Goal: Task Accomplishment & Management: Manage account settings

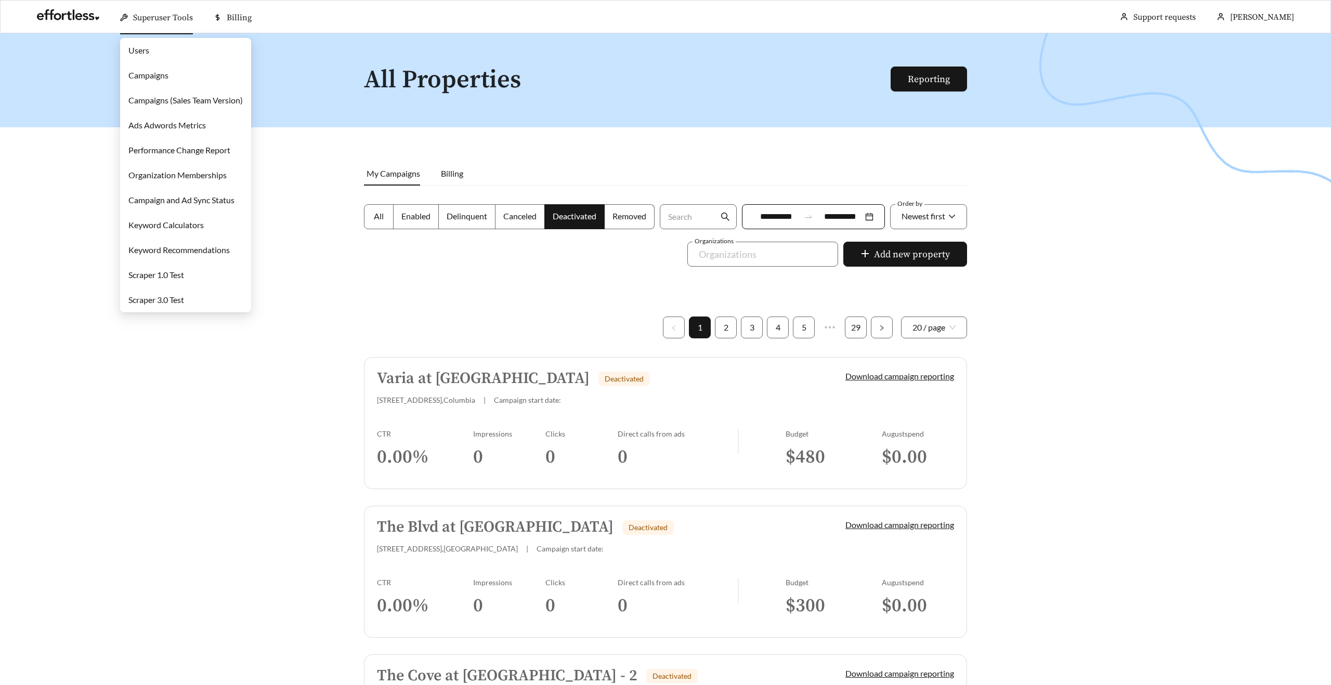
click at [157, 77] on link "Campaigns" at bounding box center [148, 75] width 40 height 10
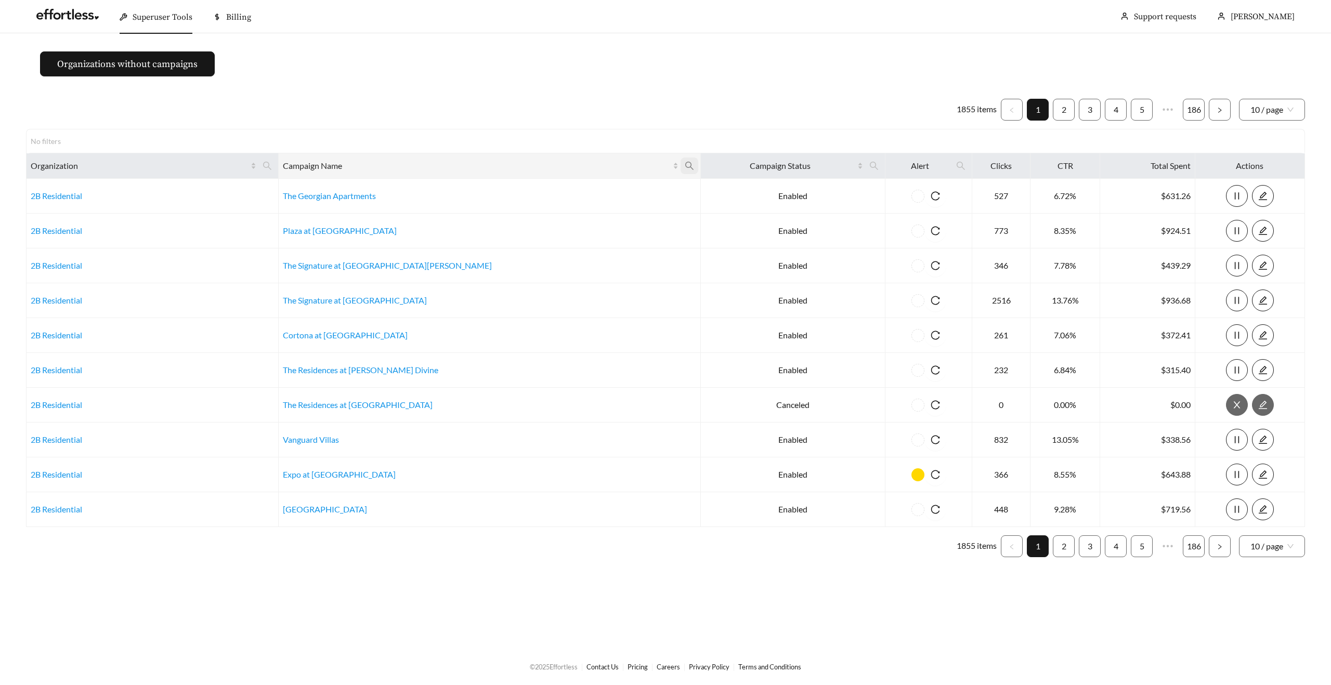
click at [685, 164] on icon "search" at bounding box center [689, 166] width 8 height 8
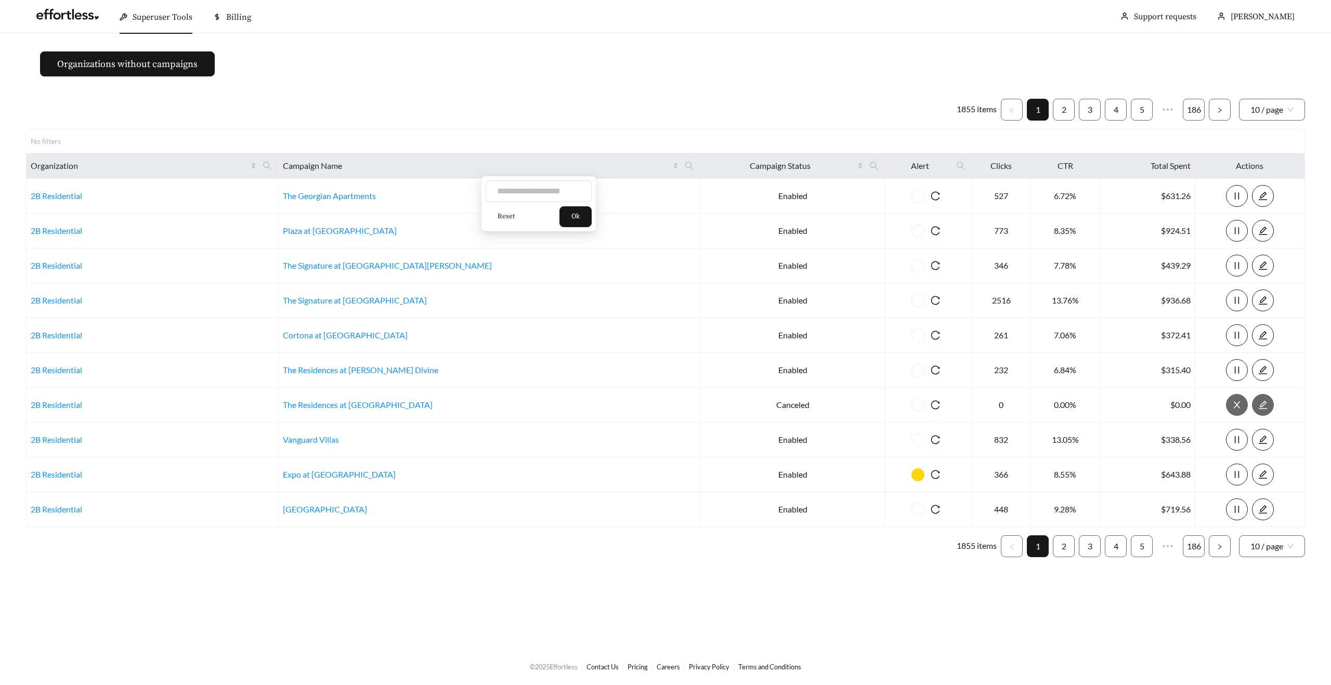
click at [542, 190] on input "text" at bounding box center [539, 191] width 106 height 22
paste input "**********"
type input "**********"
click at [577, 222] on button "Ok" at bounding box center [576, 216] width 32 height 21
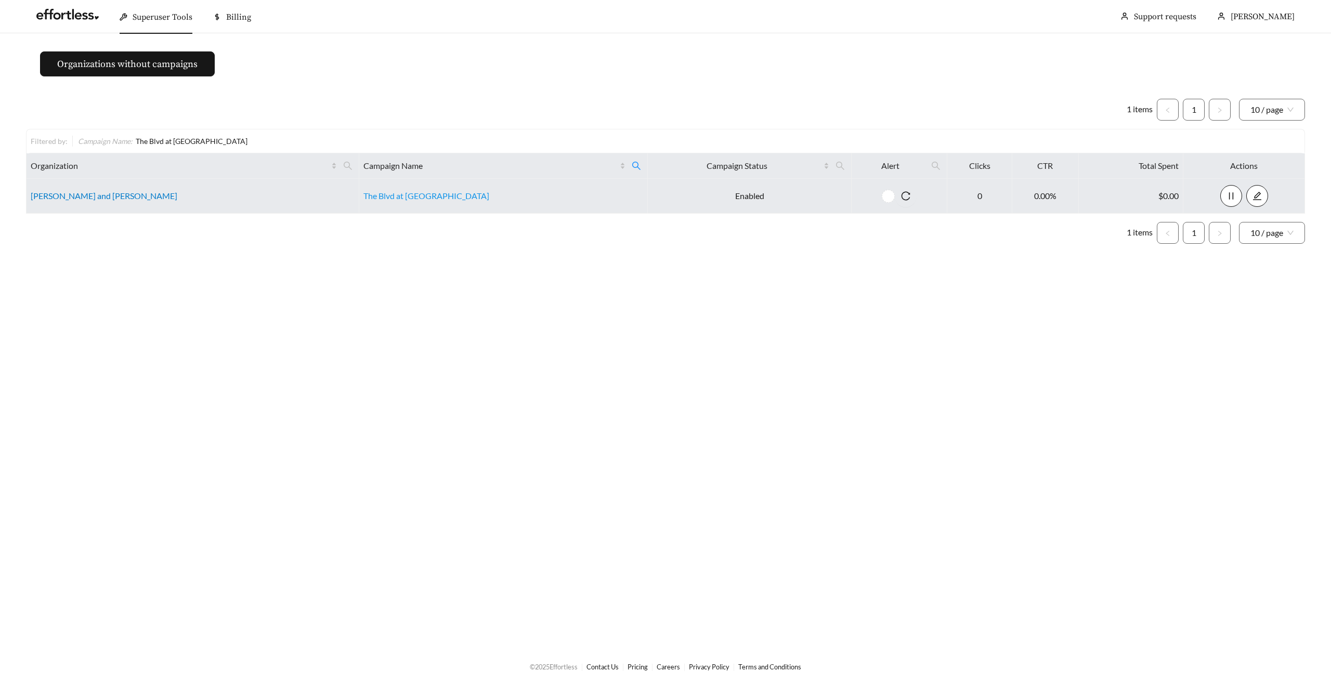
click at [60, 194] on link "[PERSON_NAME] and [PERSON_NAME]" at bounding box center [104, 196] width 147 height 10
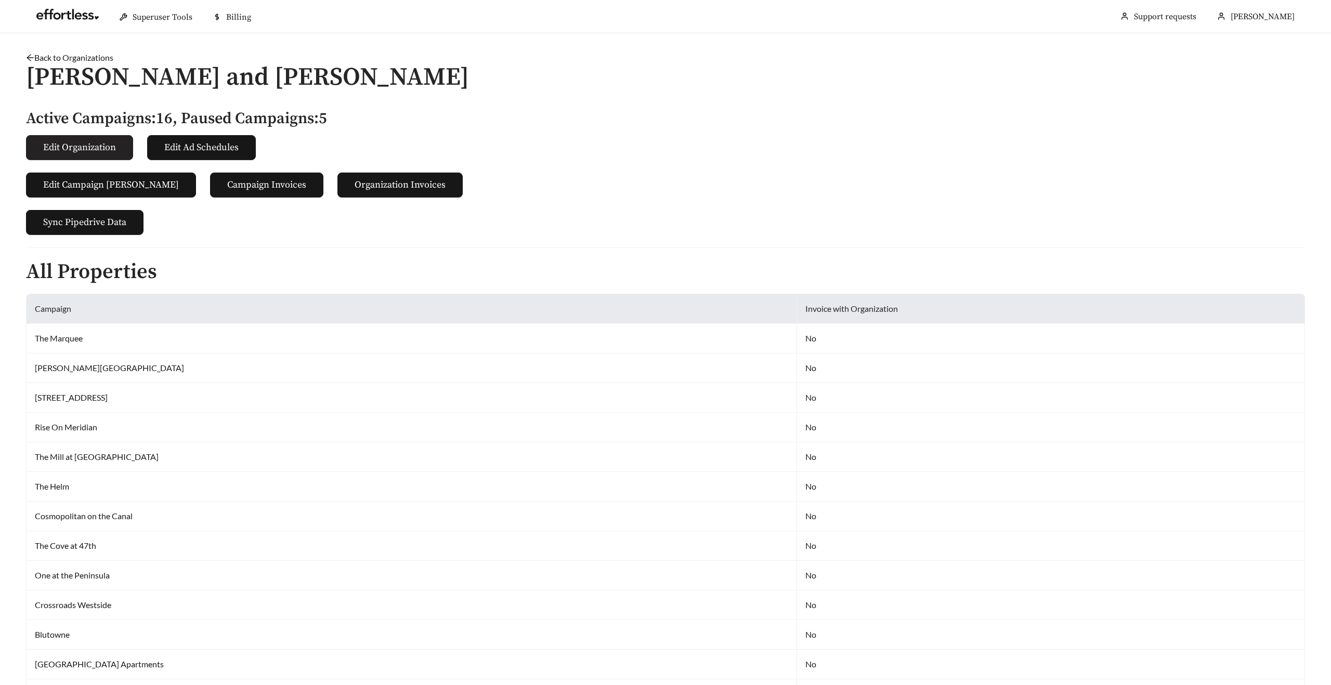
click at [100, 149] on span "Edit Organization" at bounding box center [79, 147] width 73 height 14
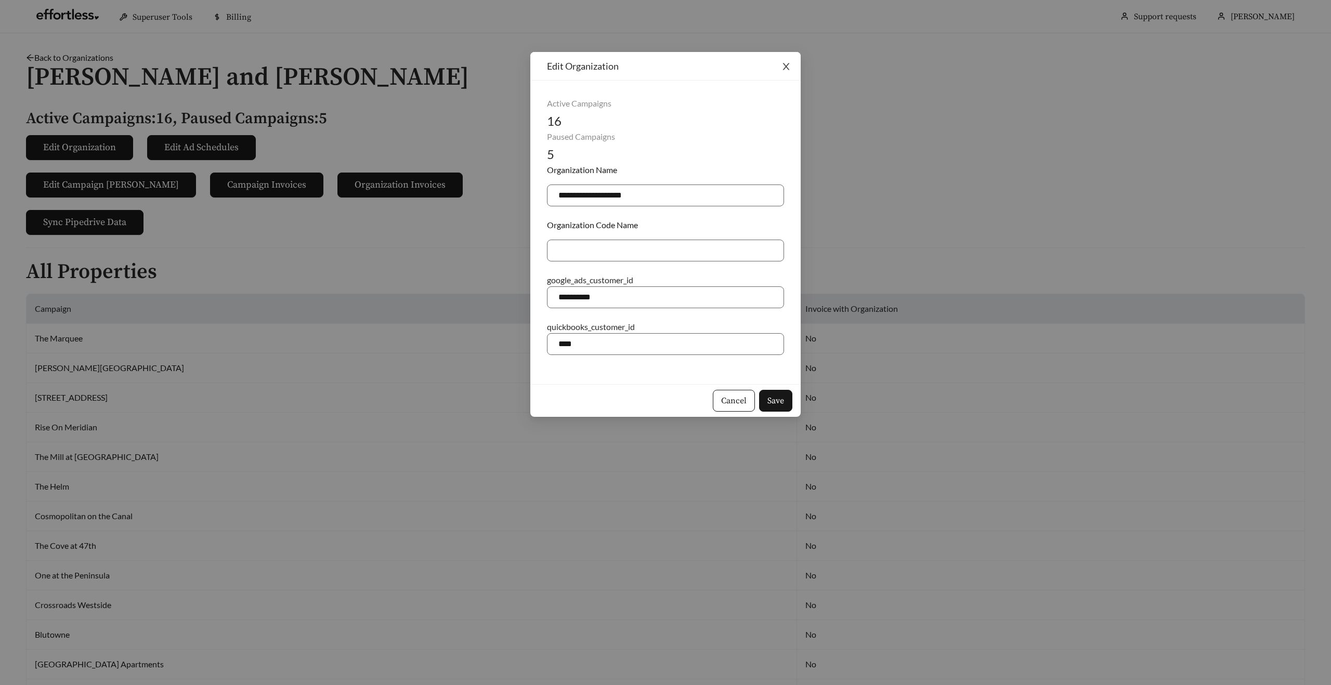
click at [786, 66] on icon "close" at bounding box center [786, 66] width 9 height 9
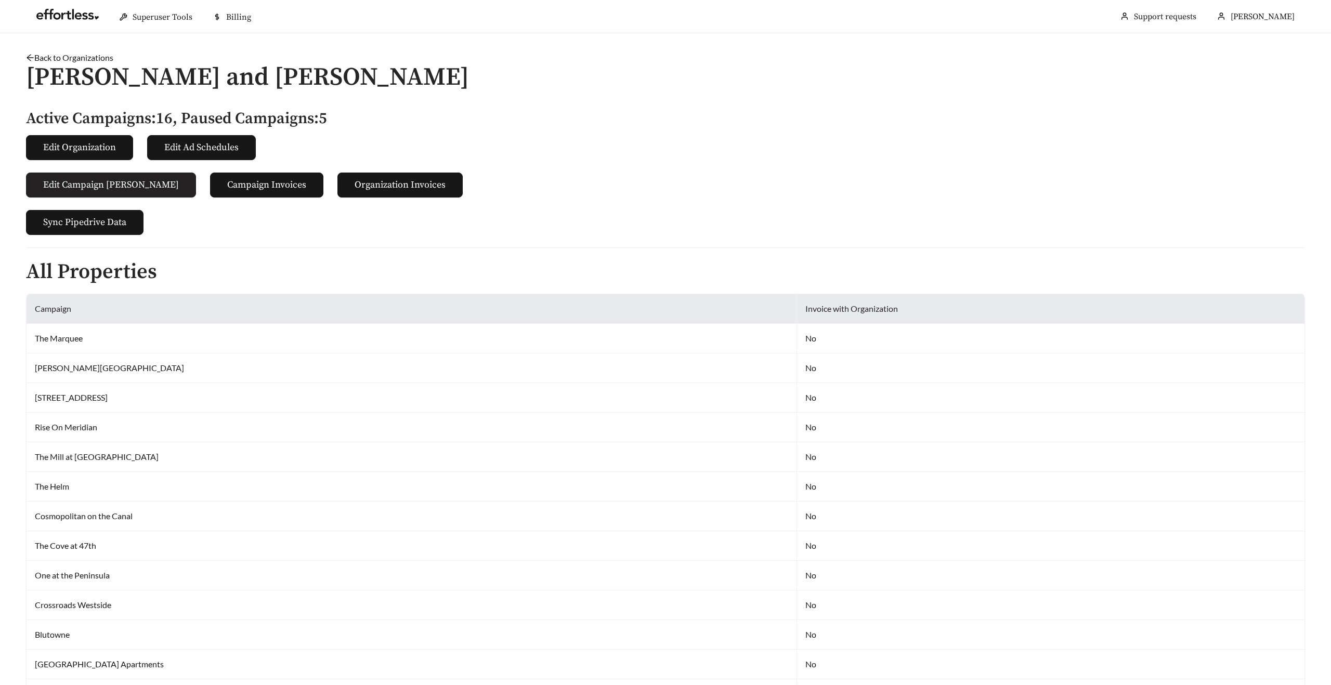
click at [123, 184] on span "Edit Campaign [PERSON_NAME]" at bounding box center [111, 185] width 136 height 14
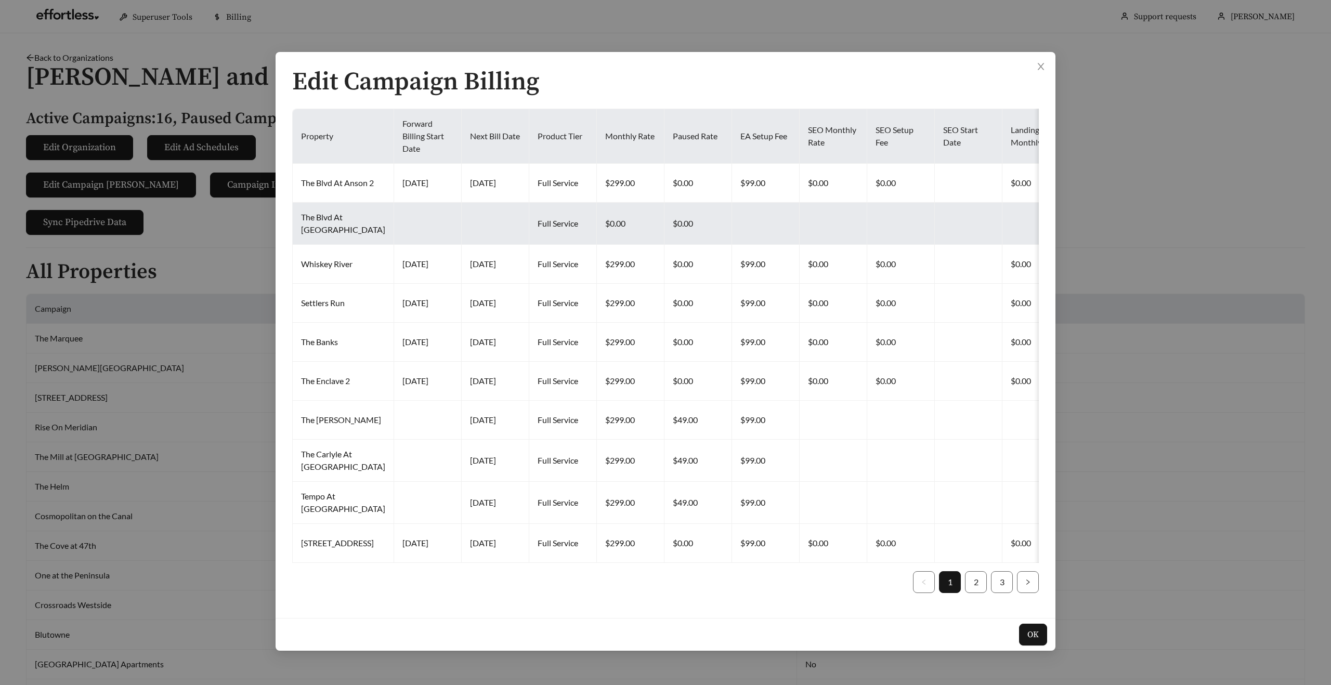
click at [462, 226] on td at bounding box center [496, 224] width 68 height 42
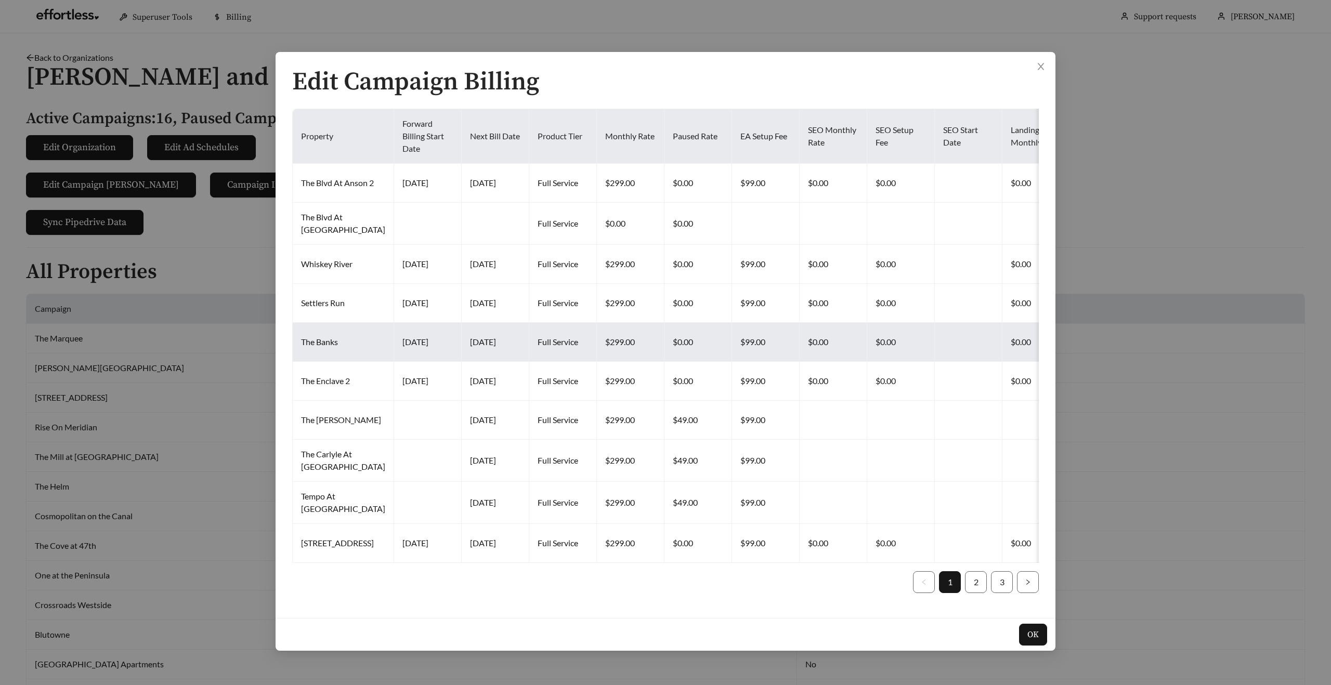
scroll to position [12, 0]
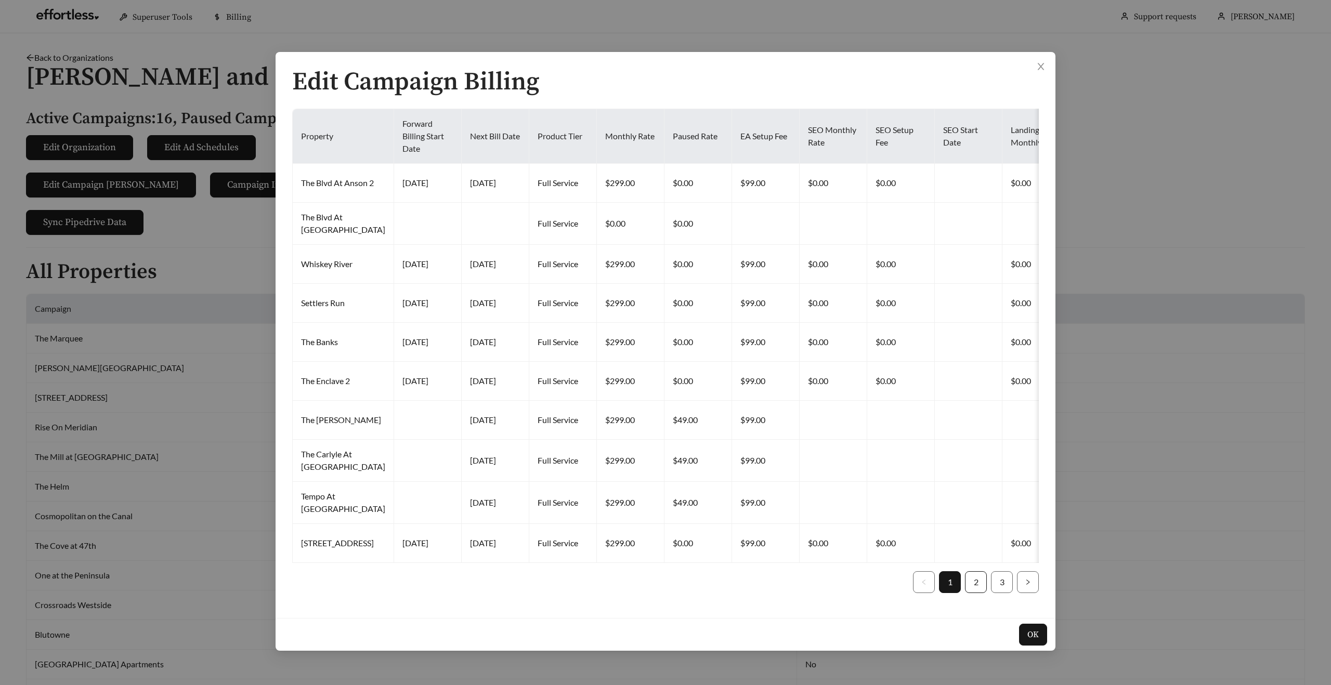
click at [983, 593] on link "2" at bounding box center [976, 582] width 21 height 21
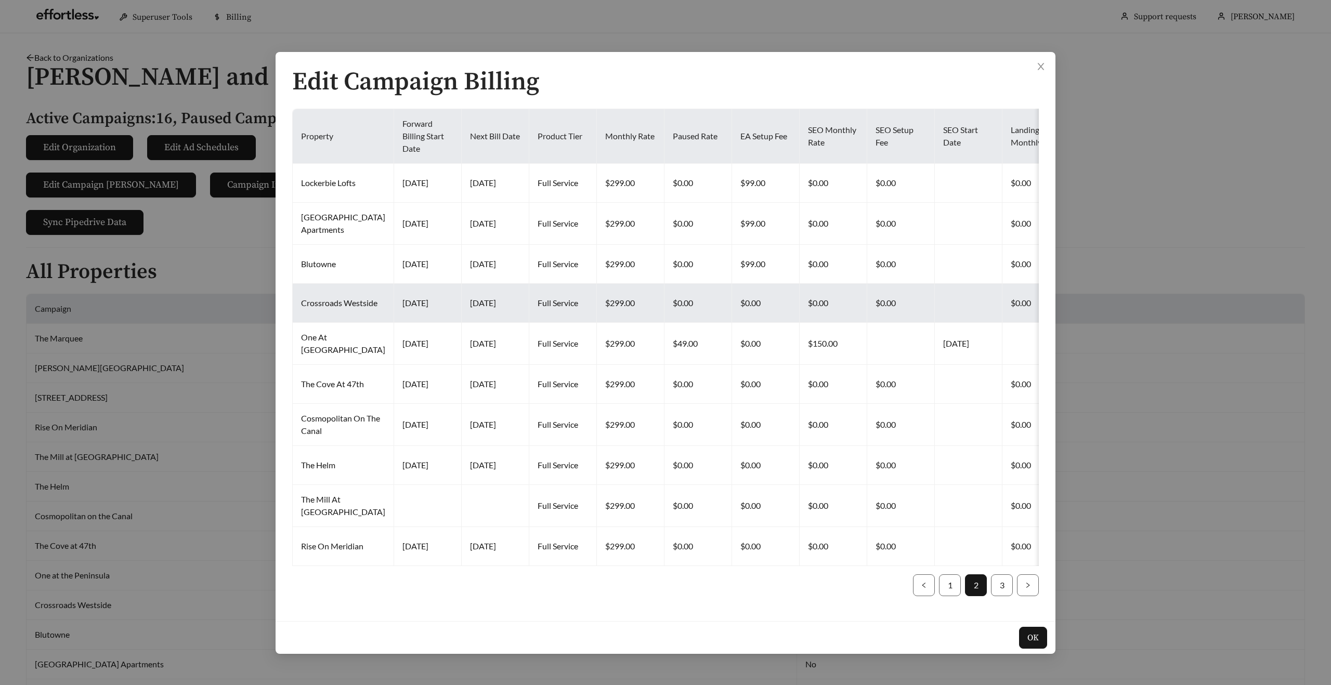
click at [665, 289] on td "$0.00" at bounding box center [699, 303] width 68 height 39
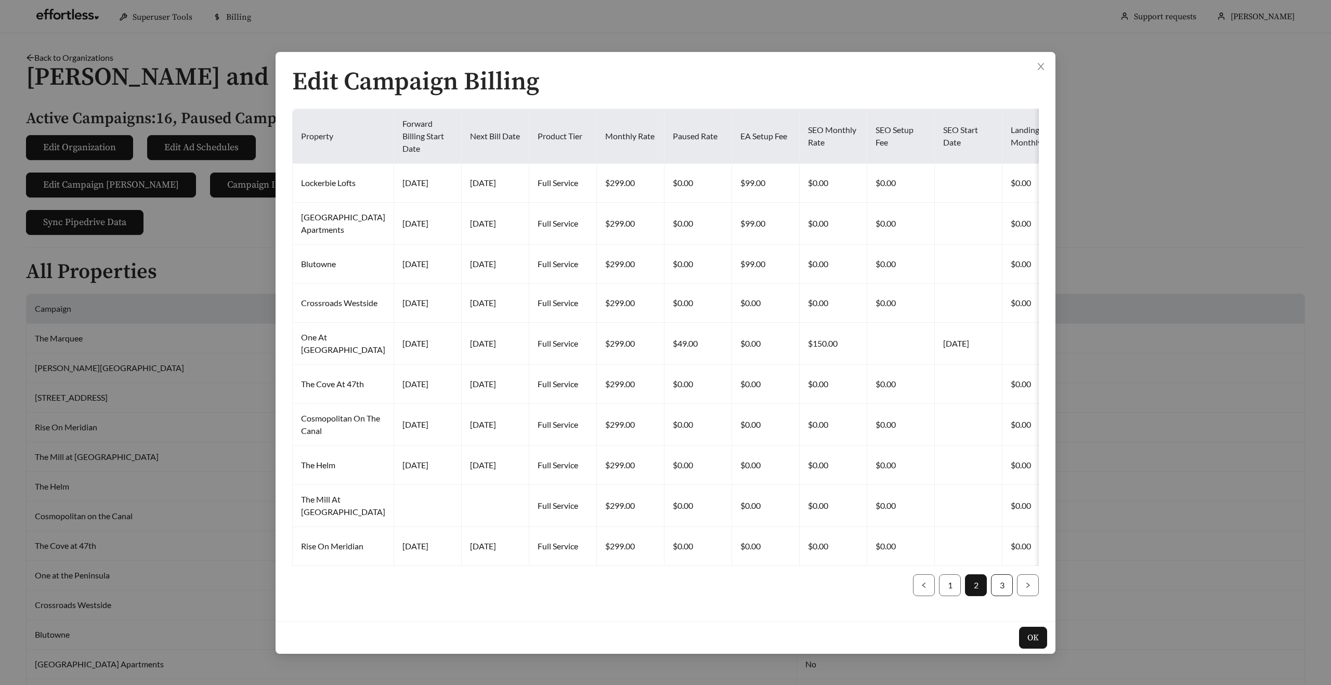
click at [1001, 596] on link "3" at bounding box center [1002, 585] width 21 height 21
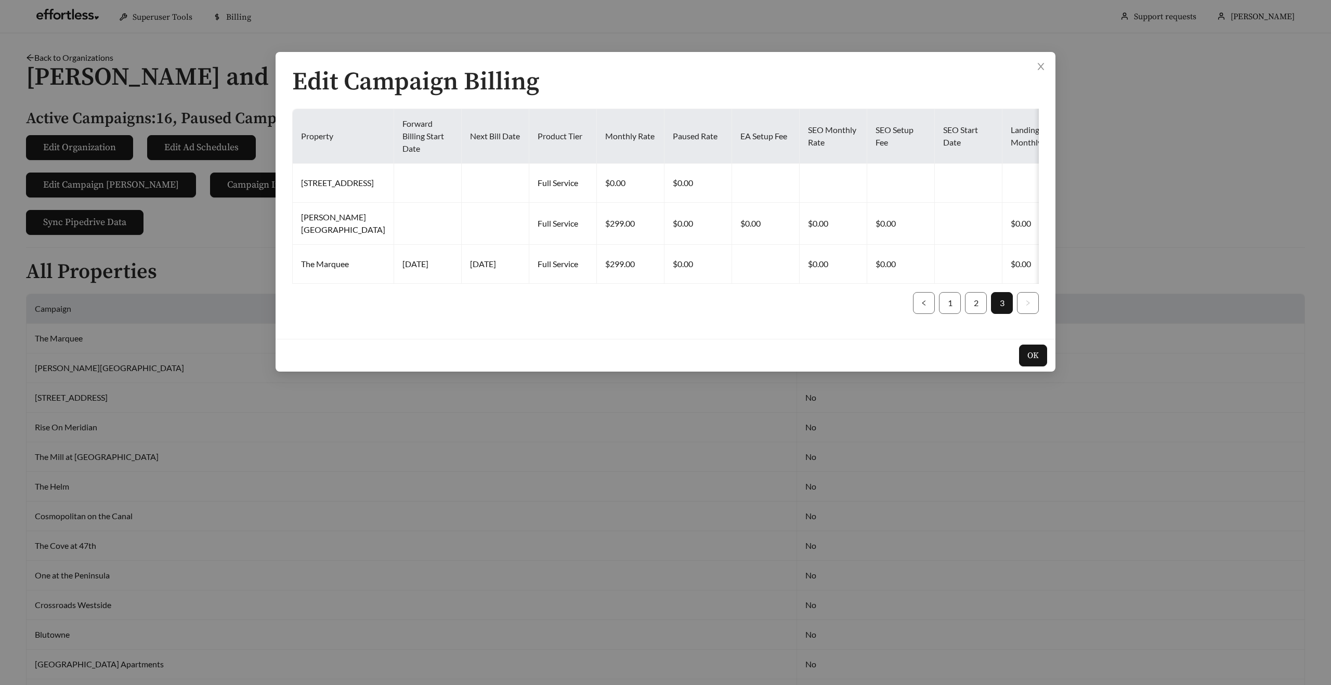
click at [962, 314] on ul "1 2 3" at bounding box center [665, 303] width 747 height 22
click at [955, 314] on link "1" at bounding box center [950, 303] width 21 height 21
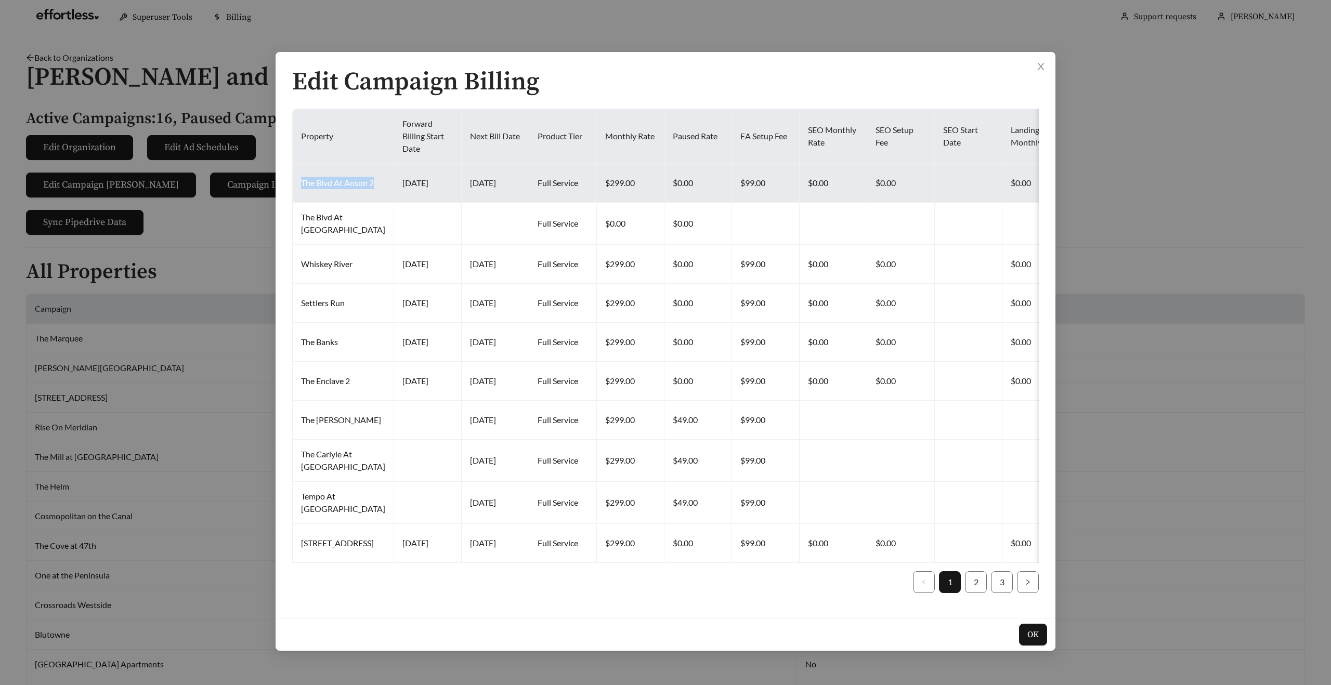
copy td "The Blvd At Anson 2"
drag, startPoint x: 330, startPoint y: 189, endPoint x: 301, endPoint y: 179, distance: 30.8
click at [301, 179] on td "The Blvd At Anson 2" at bounding box center [343, 183] width 101 height 39
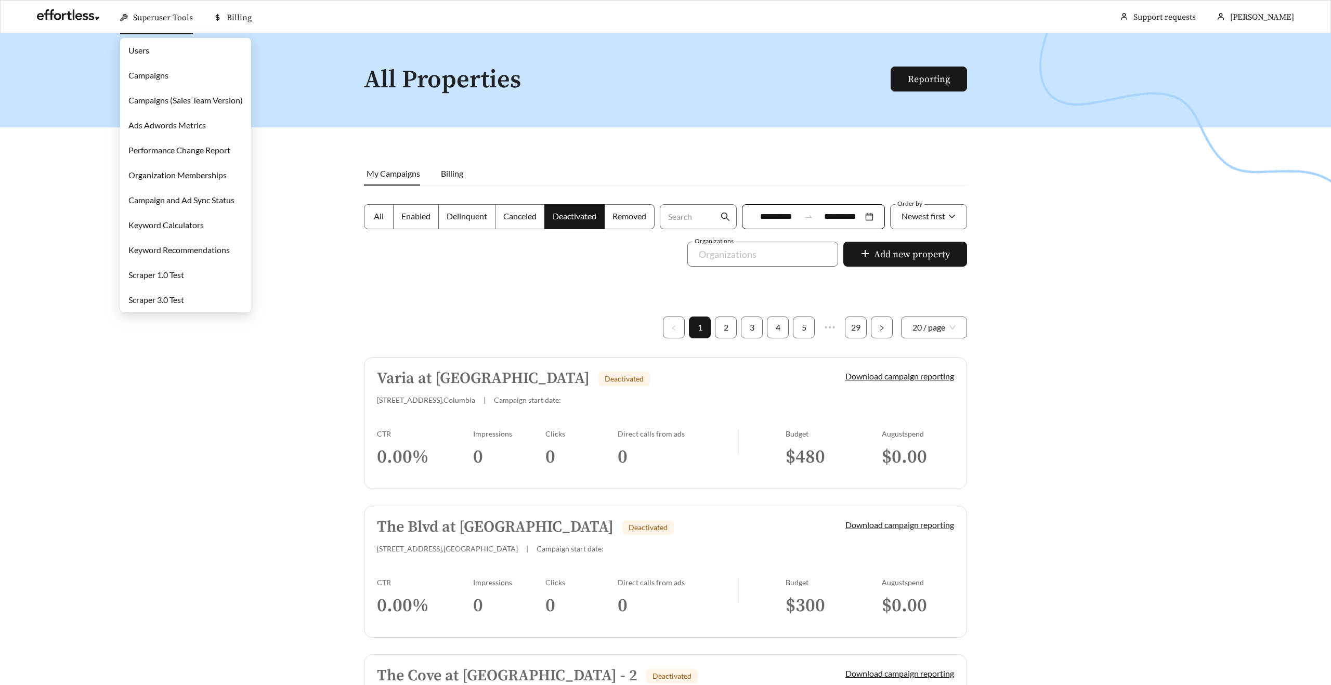
click at [147, 76] on link "Campaigns" at bounding box center [148, 75] width 40 height 10
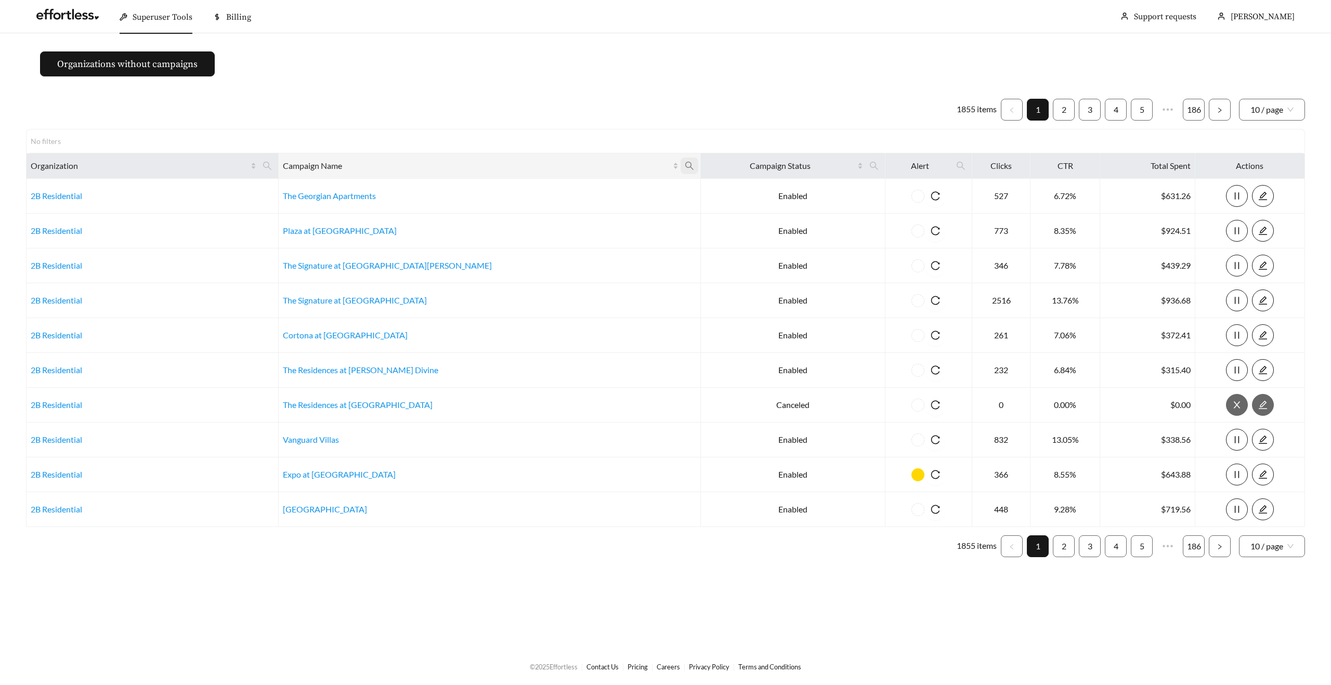
click at [685, 161] on icon "search" at bounding box center [689, 165] width 9 height 9
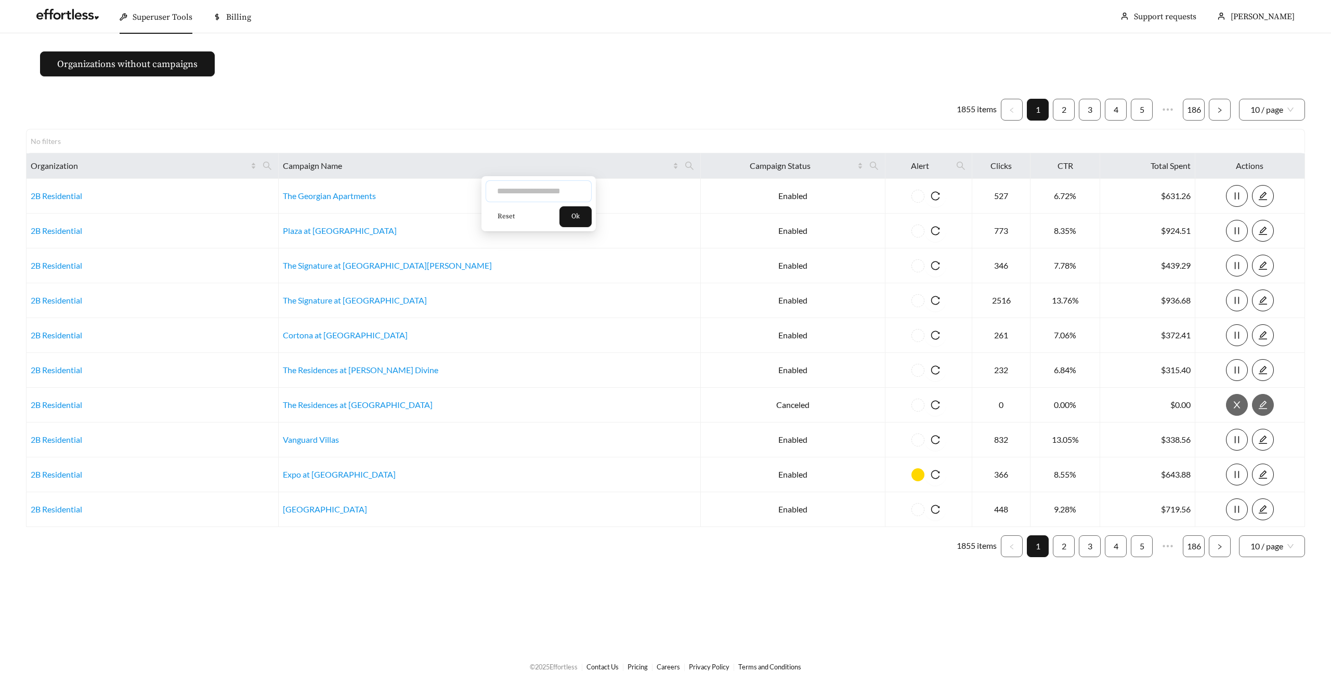
click at [504, 186] on input "text" at bounding box center [539, 191] width 106 height 22
paste input "**********"
type input "**********"
click at [581, 211] on button "Ok" at bounding box center [576, 216] width 32 height 21
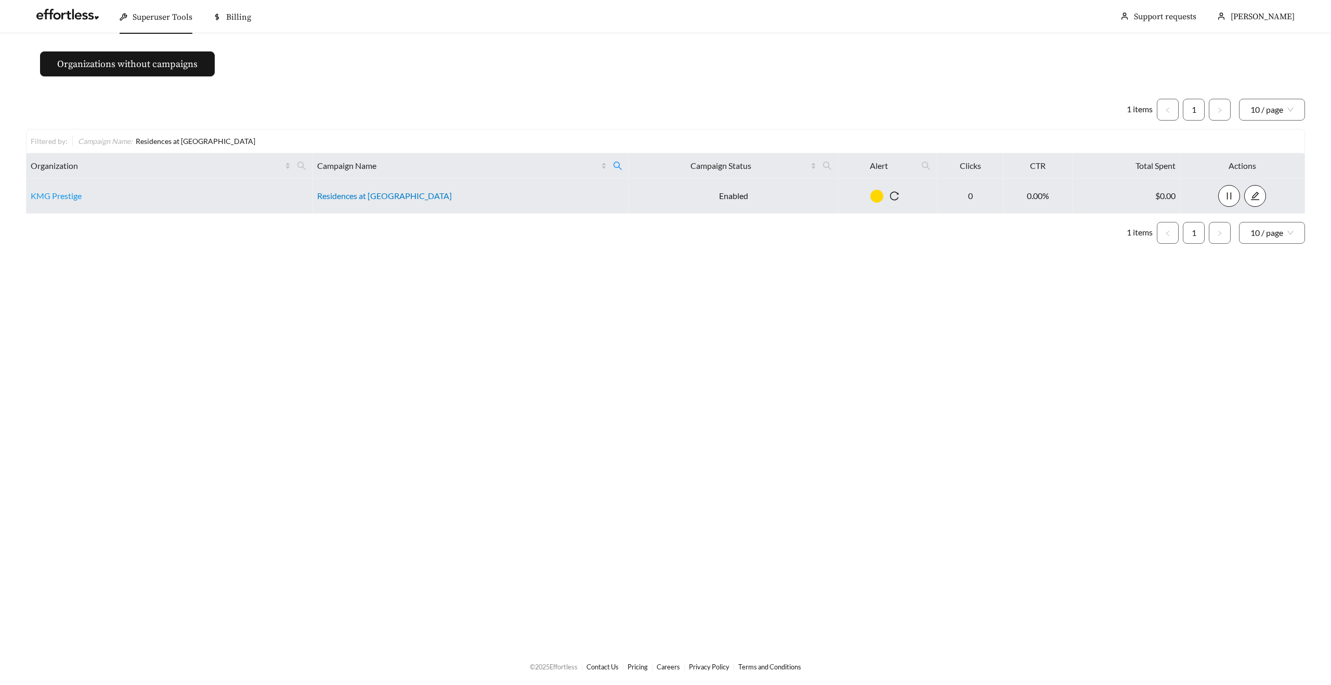
click at [359, 198] on link "Residences at Huron" at bounding box center [384, 196] width 135 height 10
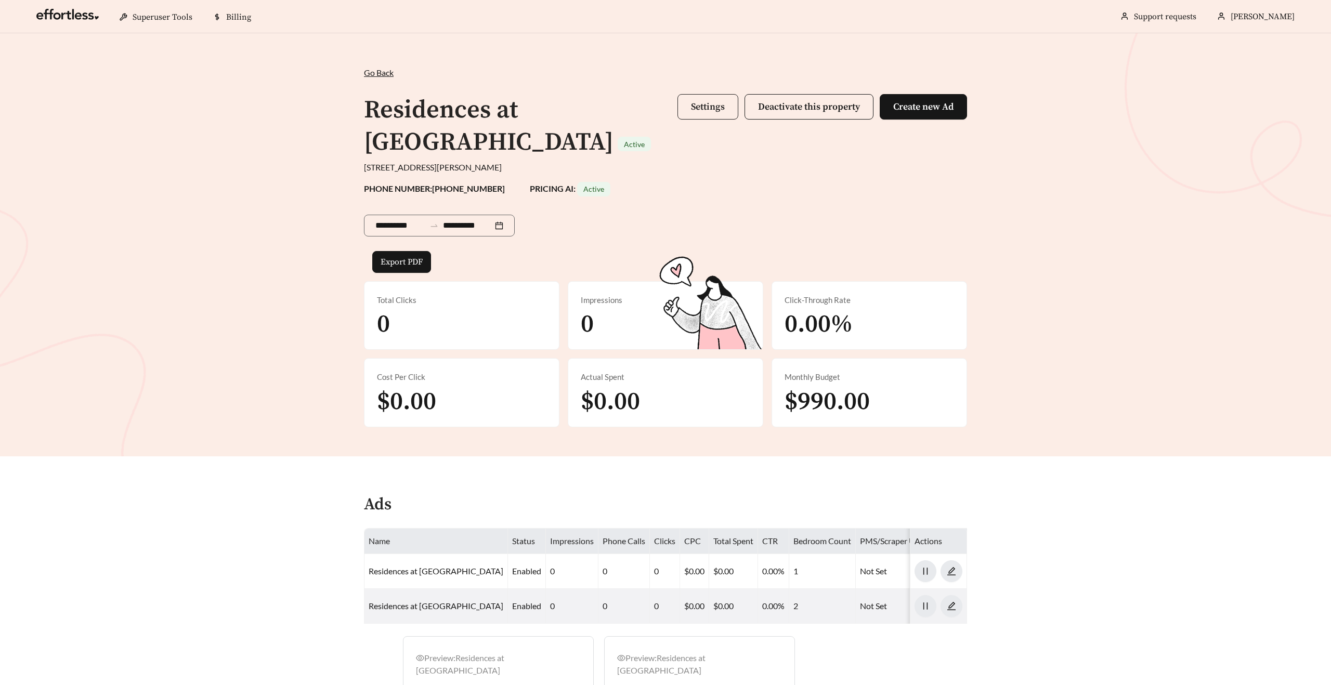
click at [699, 108] on span "Settings" at bounding box center [708, 107] width 34 height 12
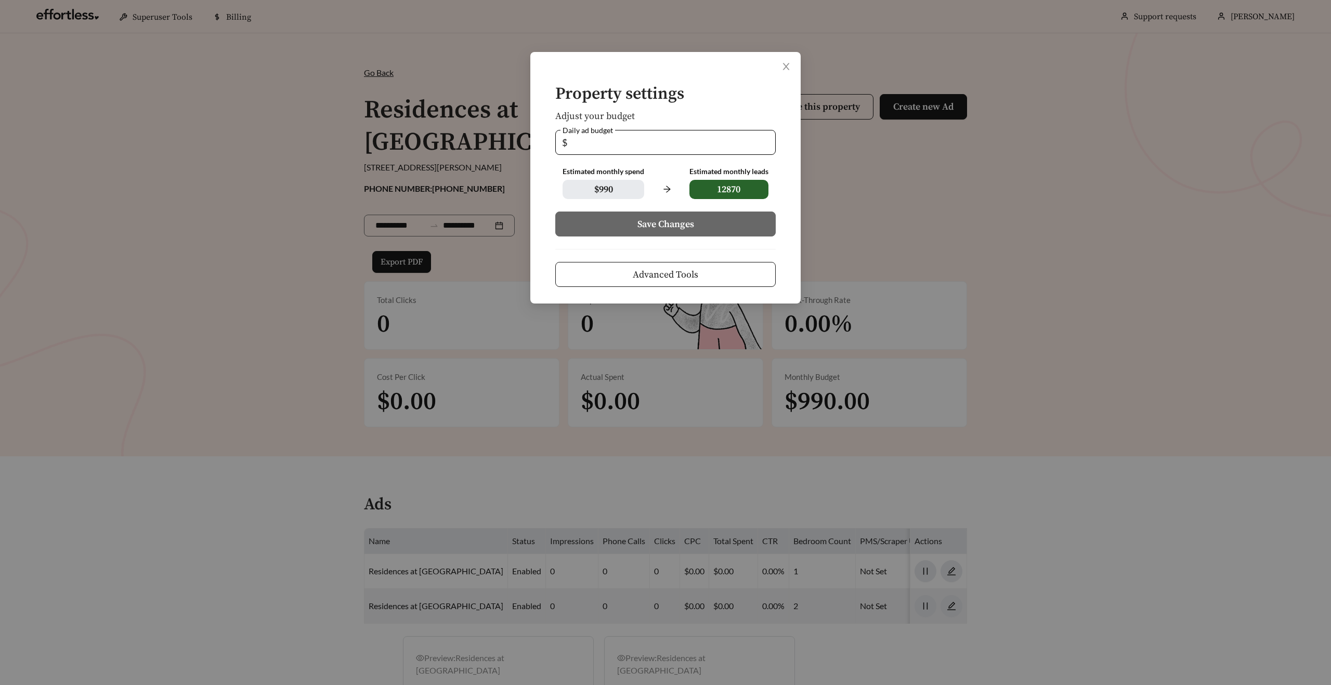
click at [625, 281] on button "Advanced Tools" at bounding box center [665, 274] width 220 height 25
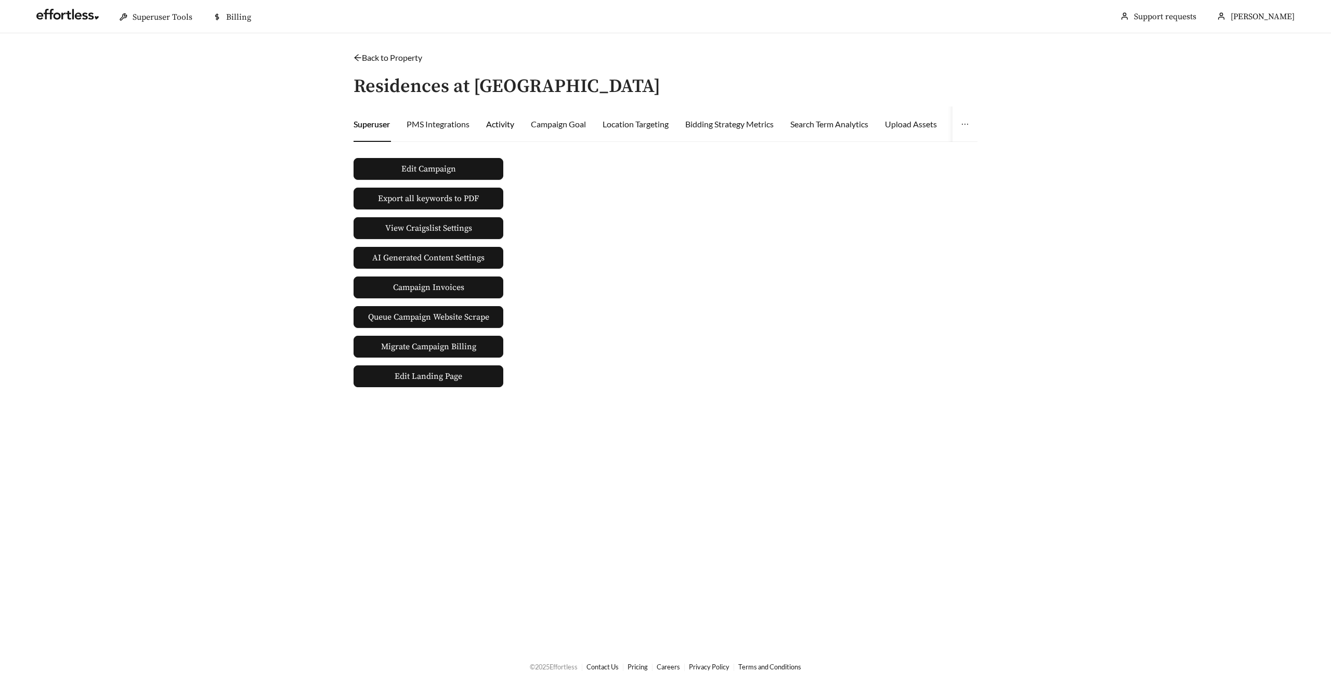
click at [497, 122] on div "Activity" at bounding box center [500, 124] width 28 height 12
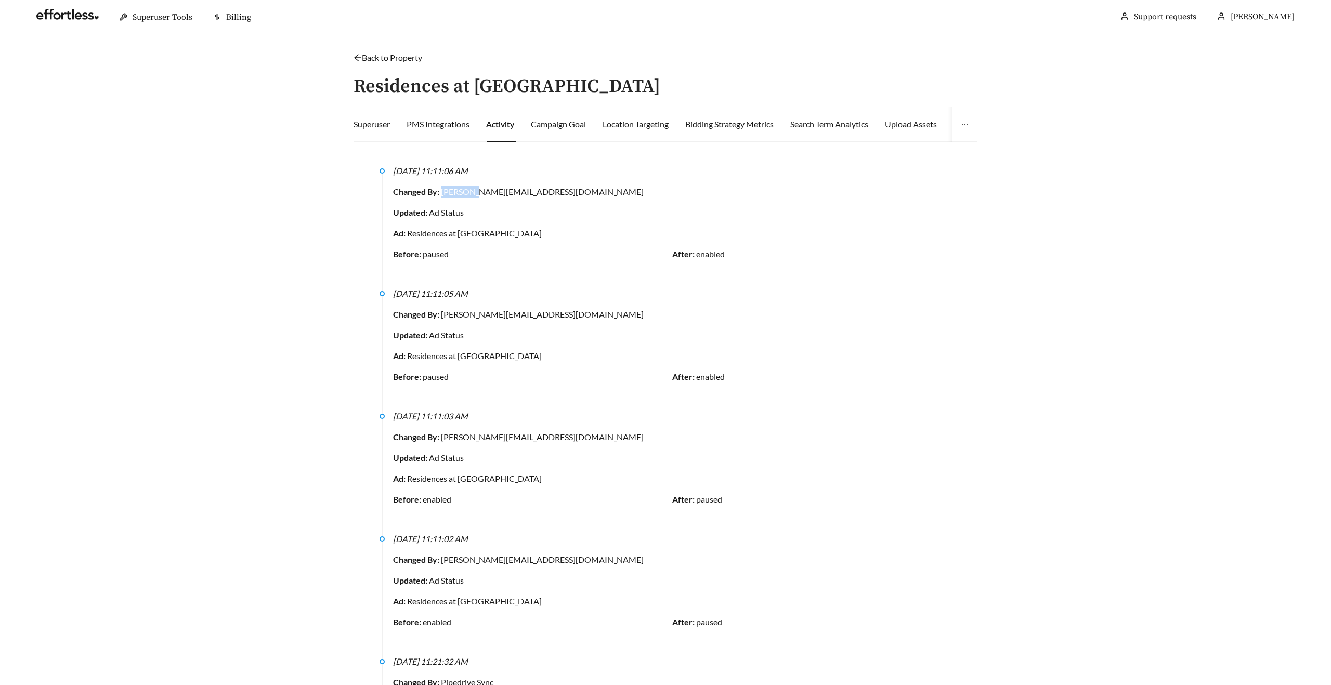
drag, startPoint x: 444, startPoint y: 190, endPoint x: 478, endPoint y: 190, distance: 34.8
click at [476, 190] on div "Changed By: maddison@effortlessads.com" at bounding box center [672, 192] width 558 height 12
click at [478, 190] on div "Changed By: maddison@effortlessads.com" at bounding box center [672, 192] width 558 height 12
